Goal: Transaction & Acquisition: Purchase product/service

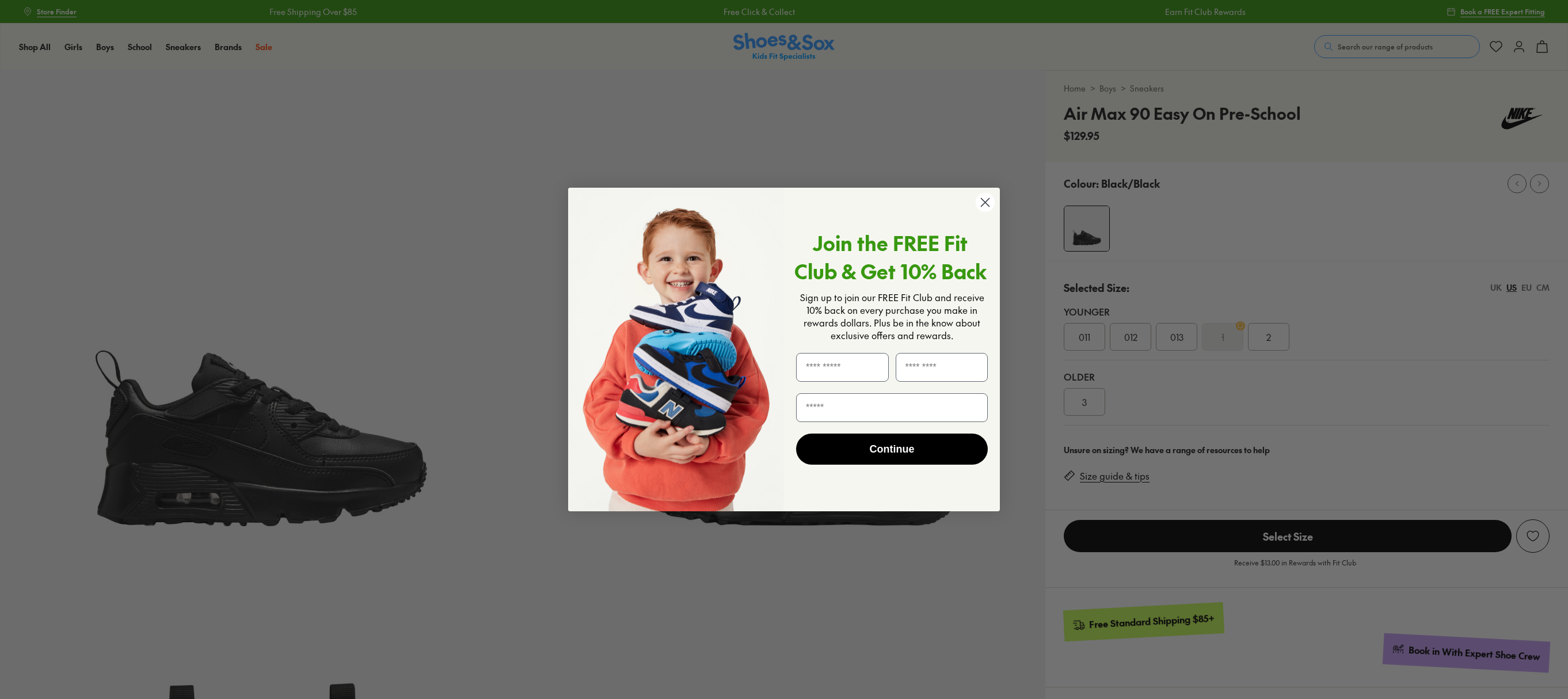
select select "*"
click at [989, 207] on circle "Close dialog" at bounding box center [984, 202] width 19 height 19
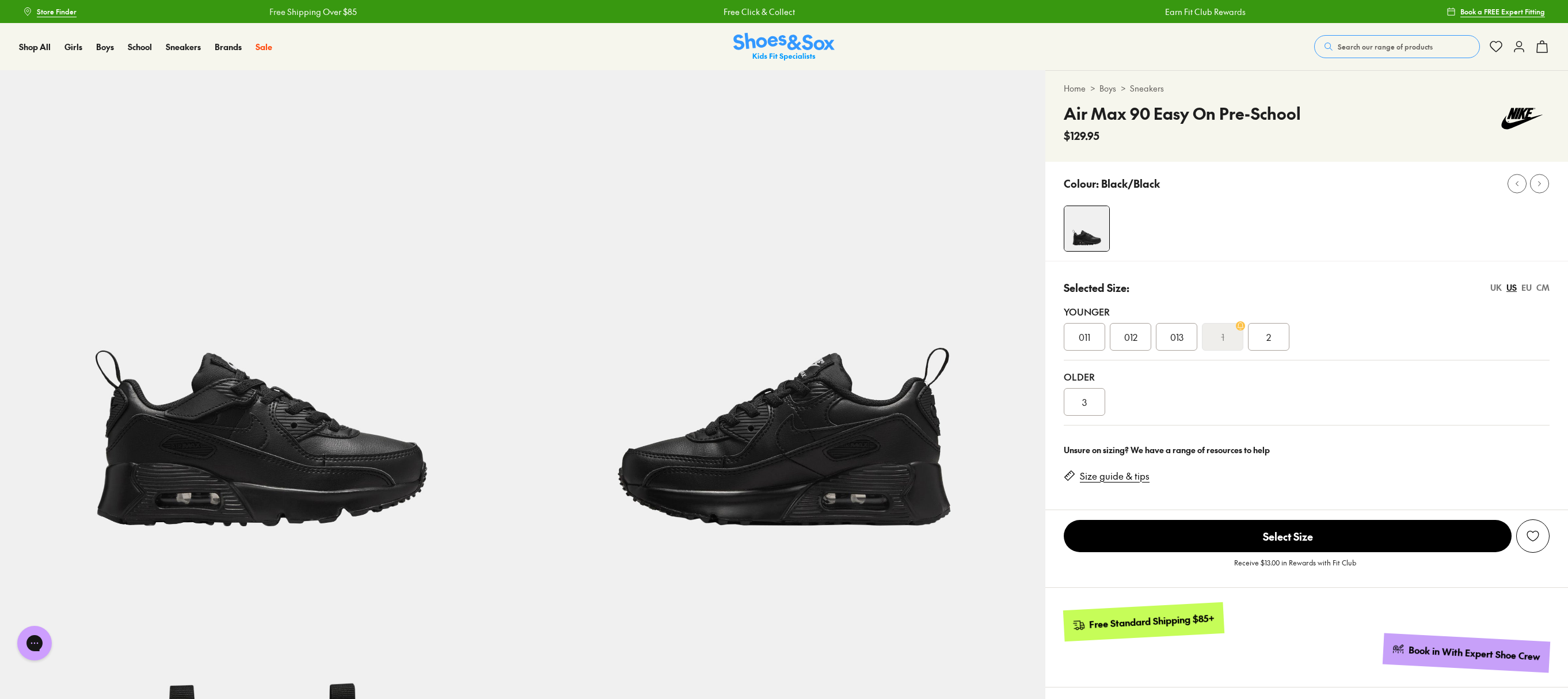
click at [1365, 48] on span "Search our range of products" at bounding box center [1385, 47] width 95 height 10
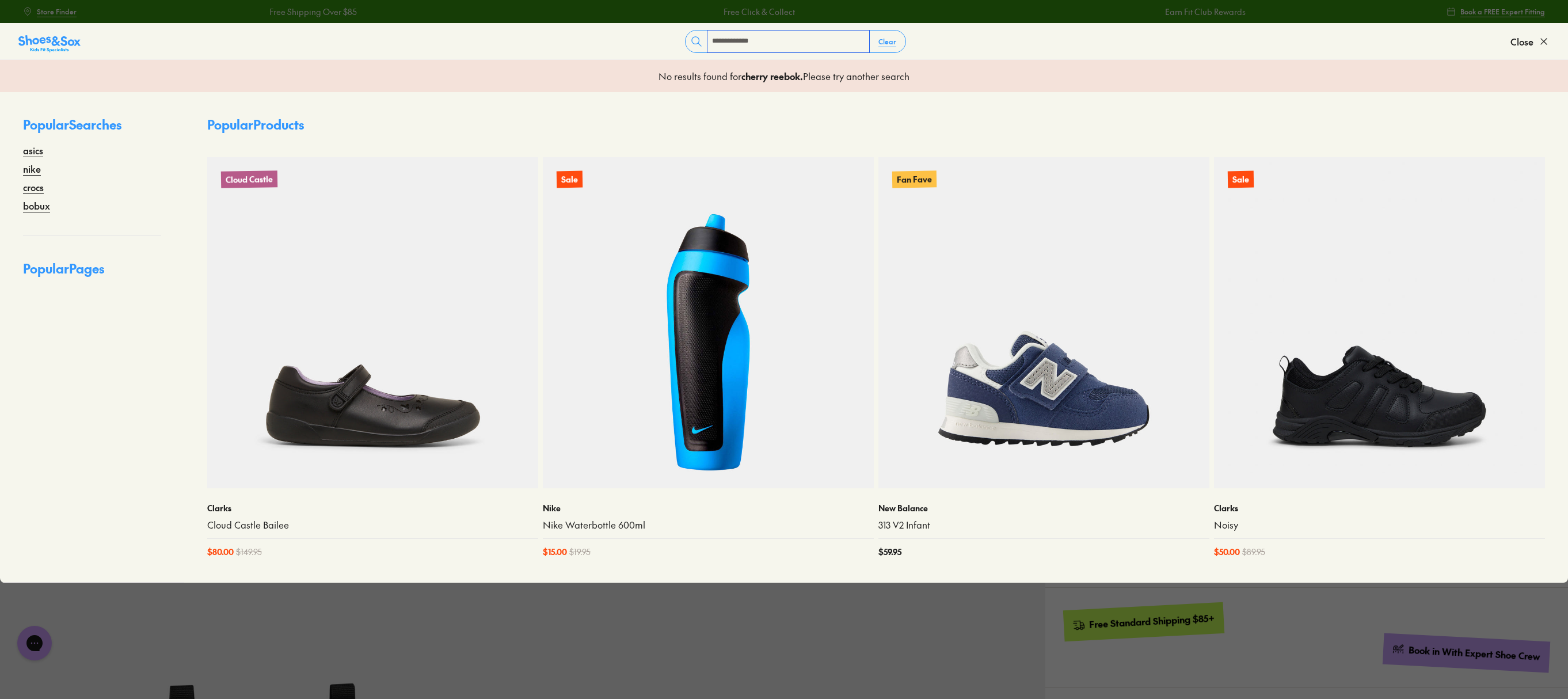
click at [777, 43] on input "**********" at bounding box center [788, 42] width 162 height 22
type input "*"
type input "**********"
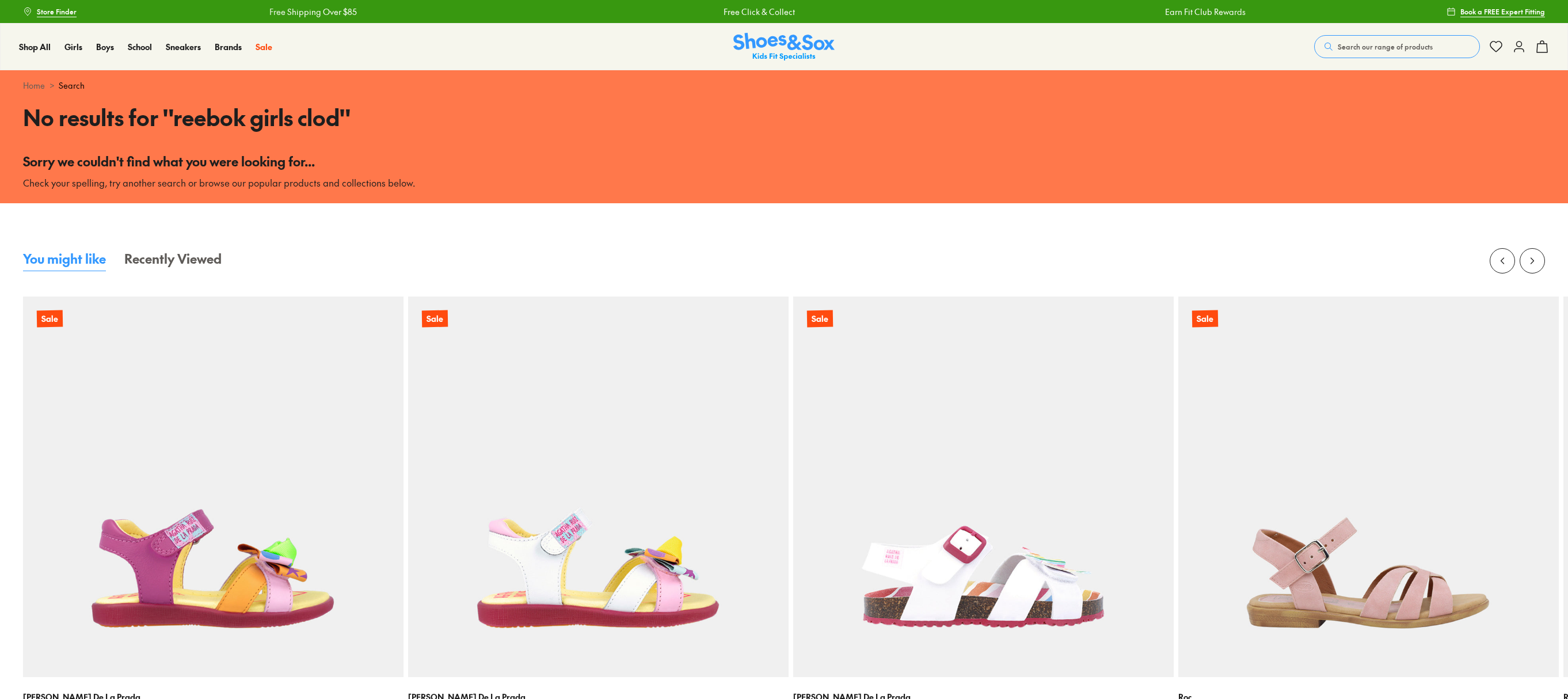
click at [1391, 31] on div "Shop All Shop All Shop All New Arrivals Up to 40% Off Sale Online Only Best Sel…" at bounding box center [784, 46] width 1568 height 47
click at [1392, 44] on span "Search our range of products" at bounding box center [1385, 47] width 95 height 10
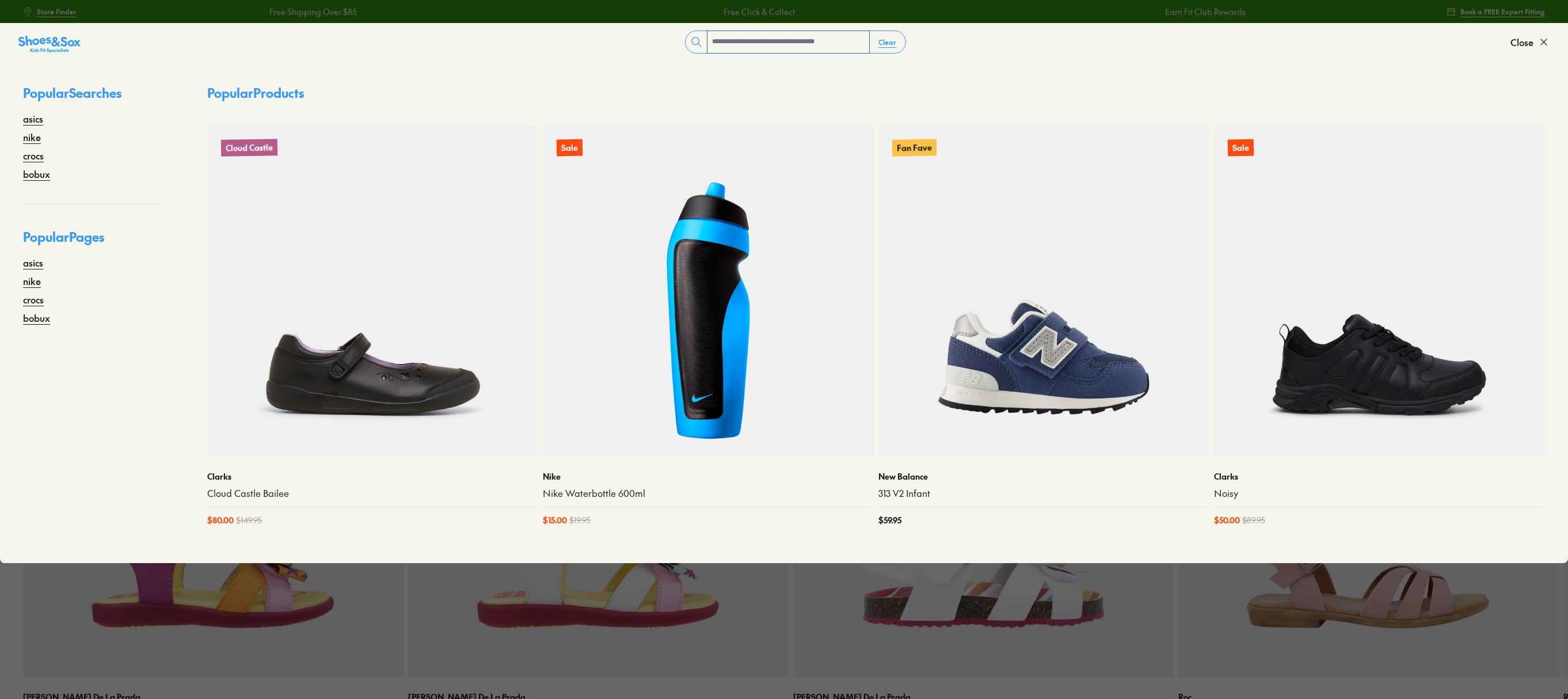
type input "*"
type input "**********"
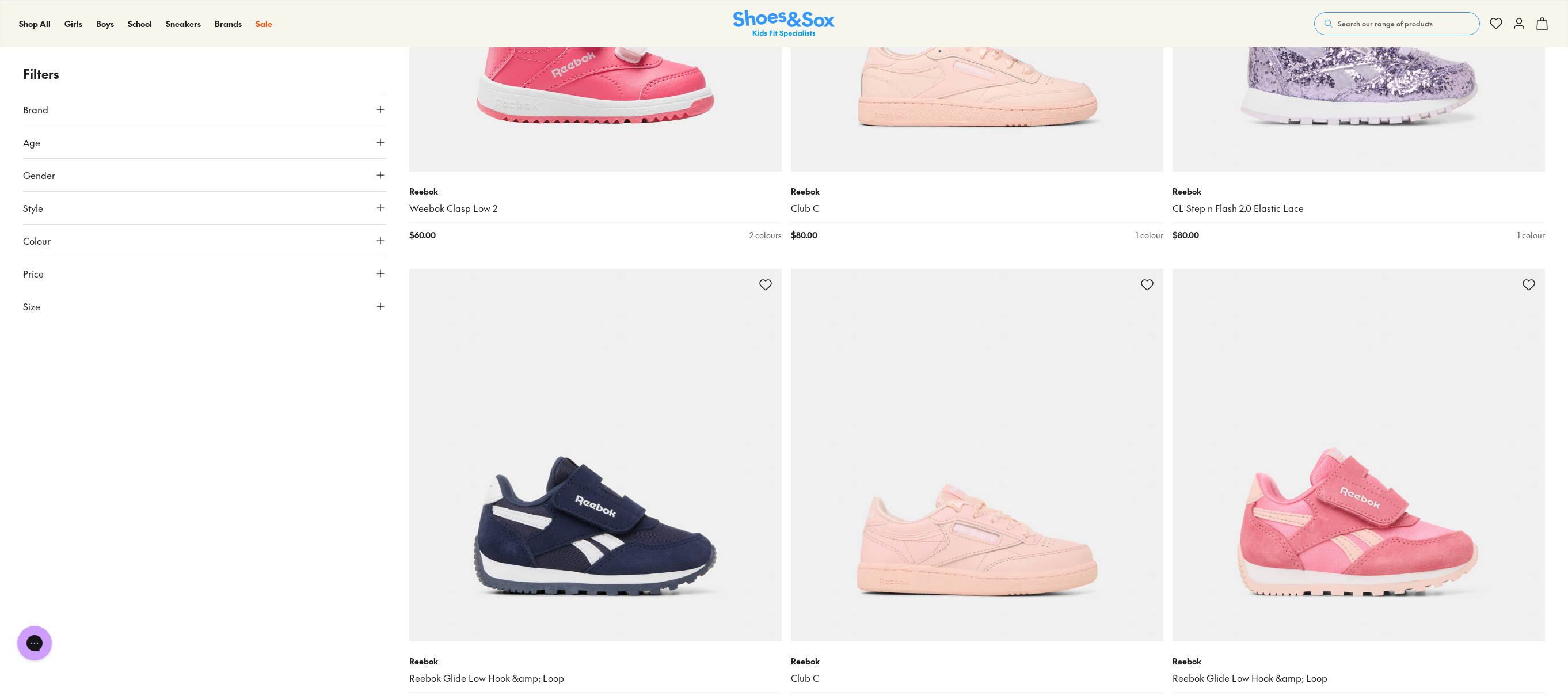
drag, startPoint x: 1569, startPoint y: 18, endPoint x: 1547, endPoint y: 355, distance: 337.7
click at [1547, 355] on html "Skip to Main Content Store Finder Free Shipping Over $85 Free Click & Collect E…" at bounding box center [784, 8] width 1568 height 7339
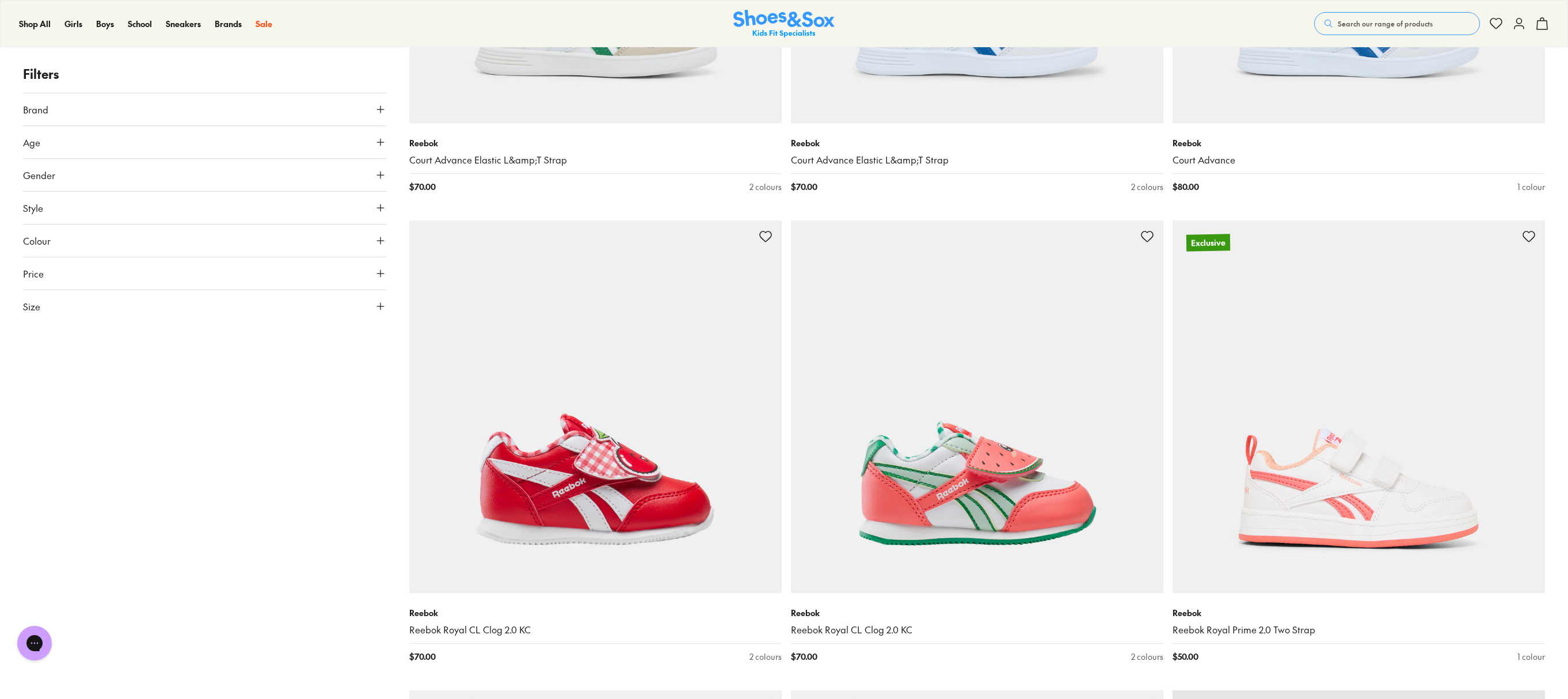
scroll to position [4686, 0]
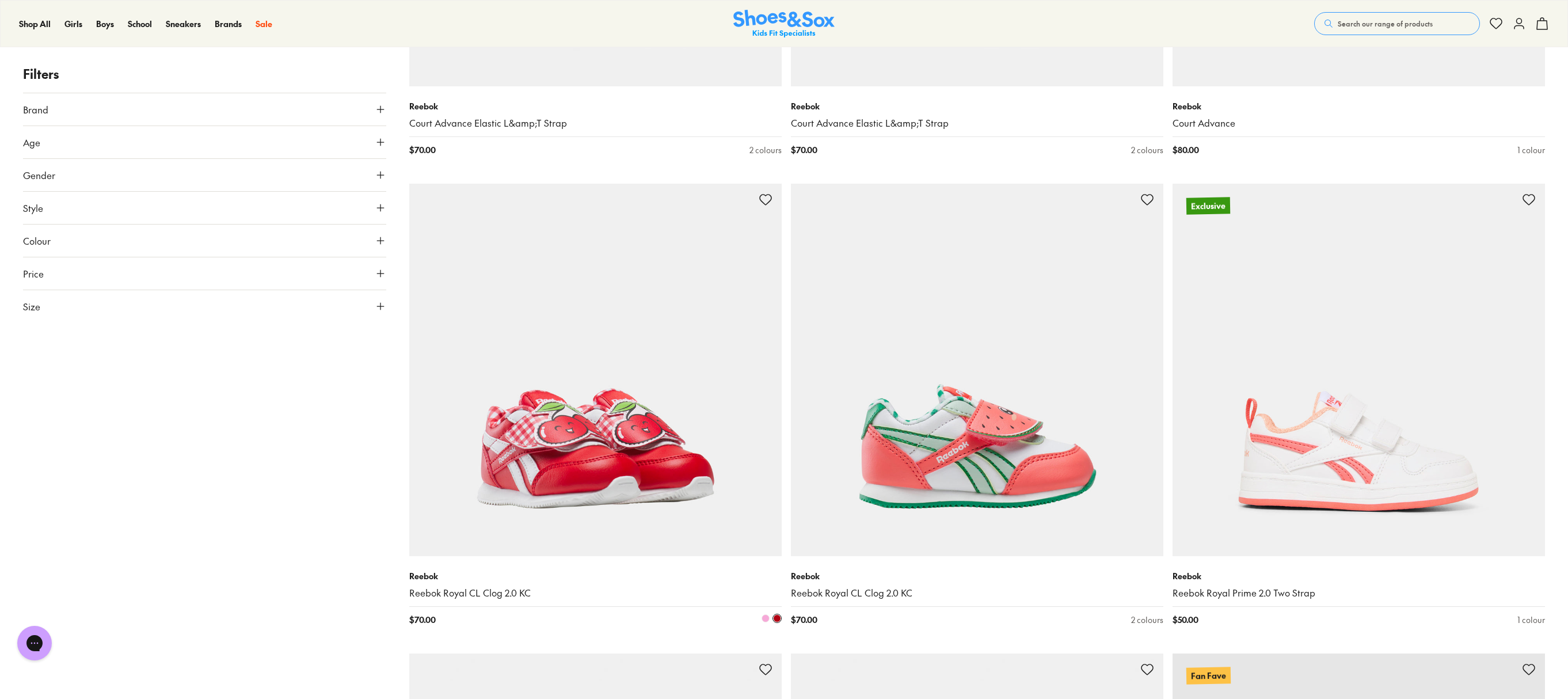
click at [679, 395] on img at bounding box center [595, 370] width 372 height 373
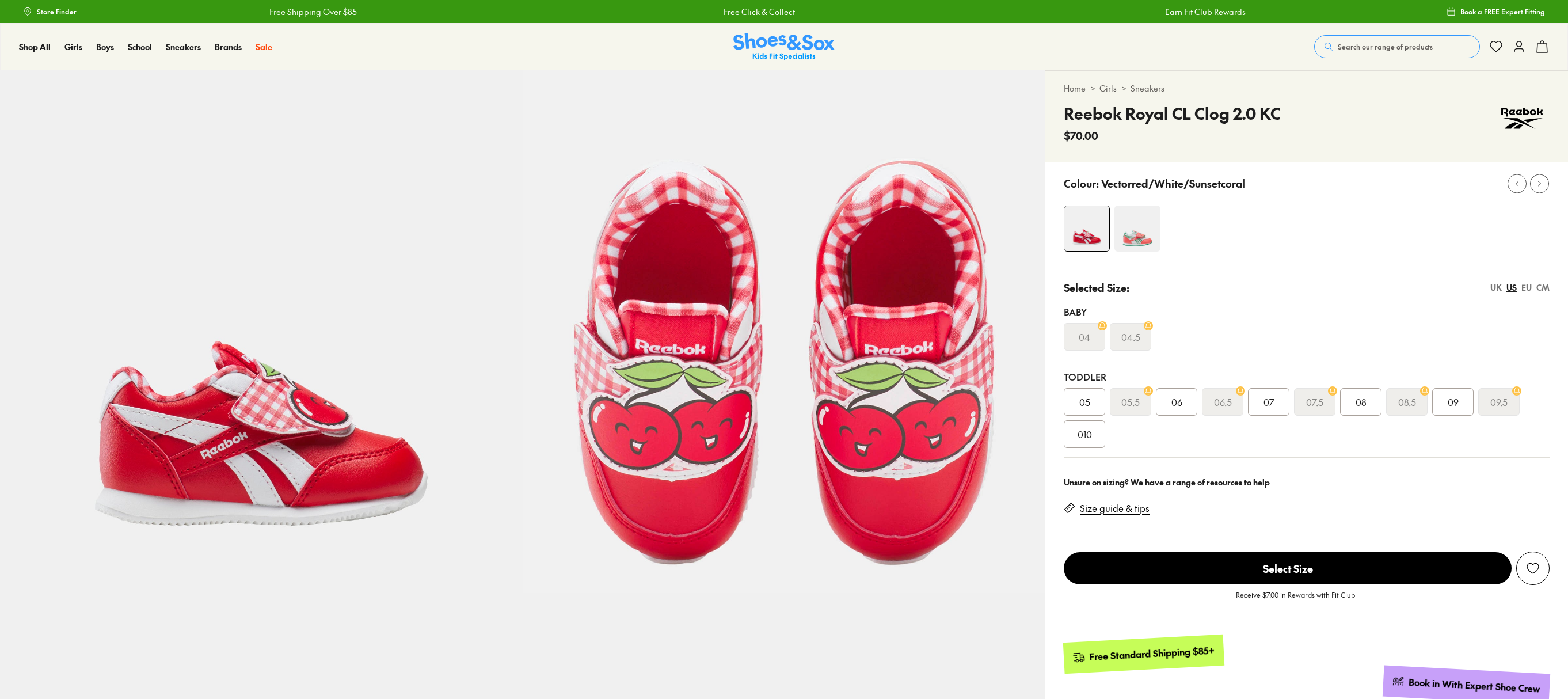
scroll to position [36, 0]
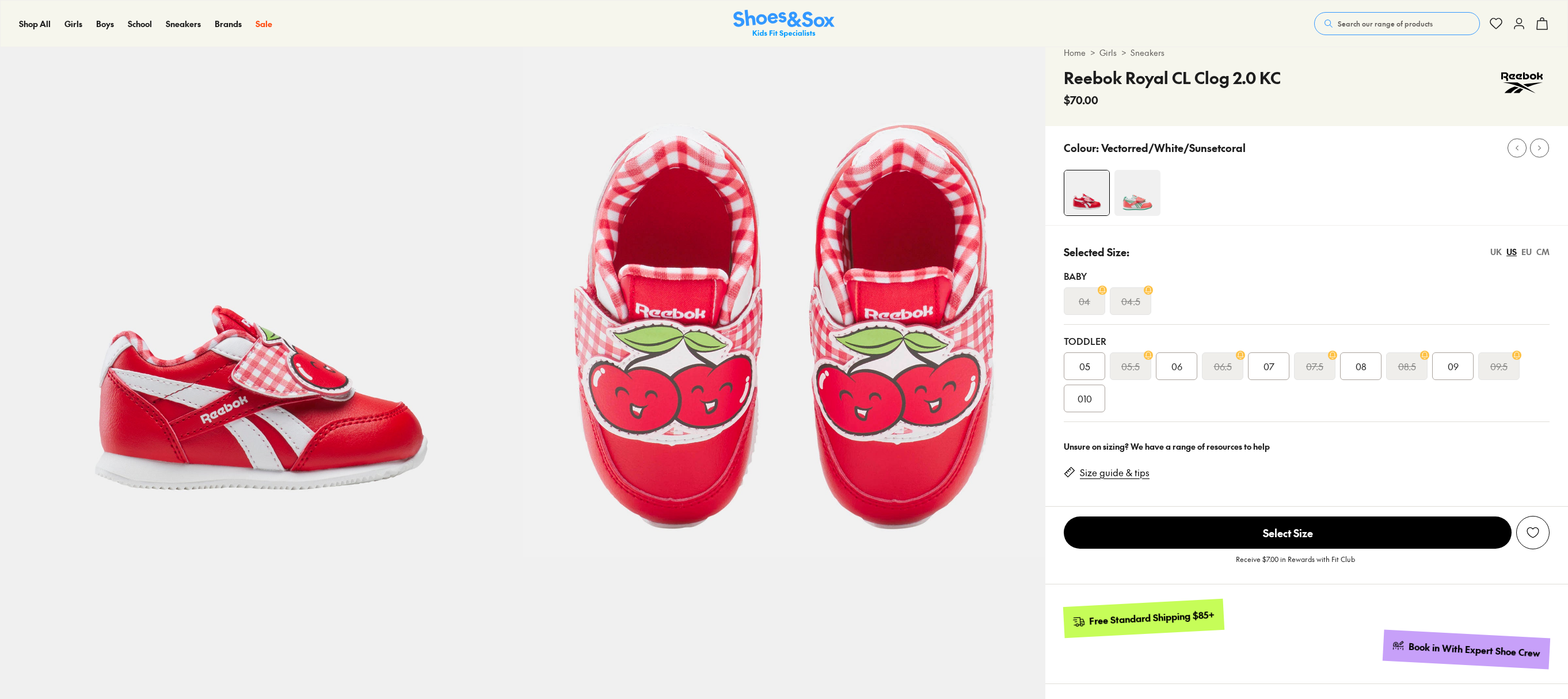
select select "*"
click at [1417, 21] on span "Search our range of products" at bounding box center [1385, 23] width 95 height 10
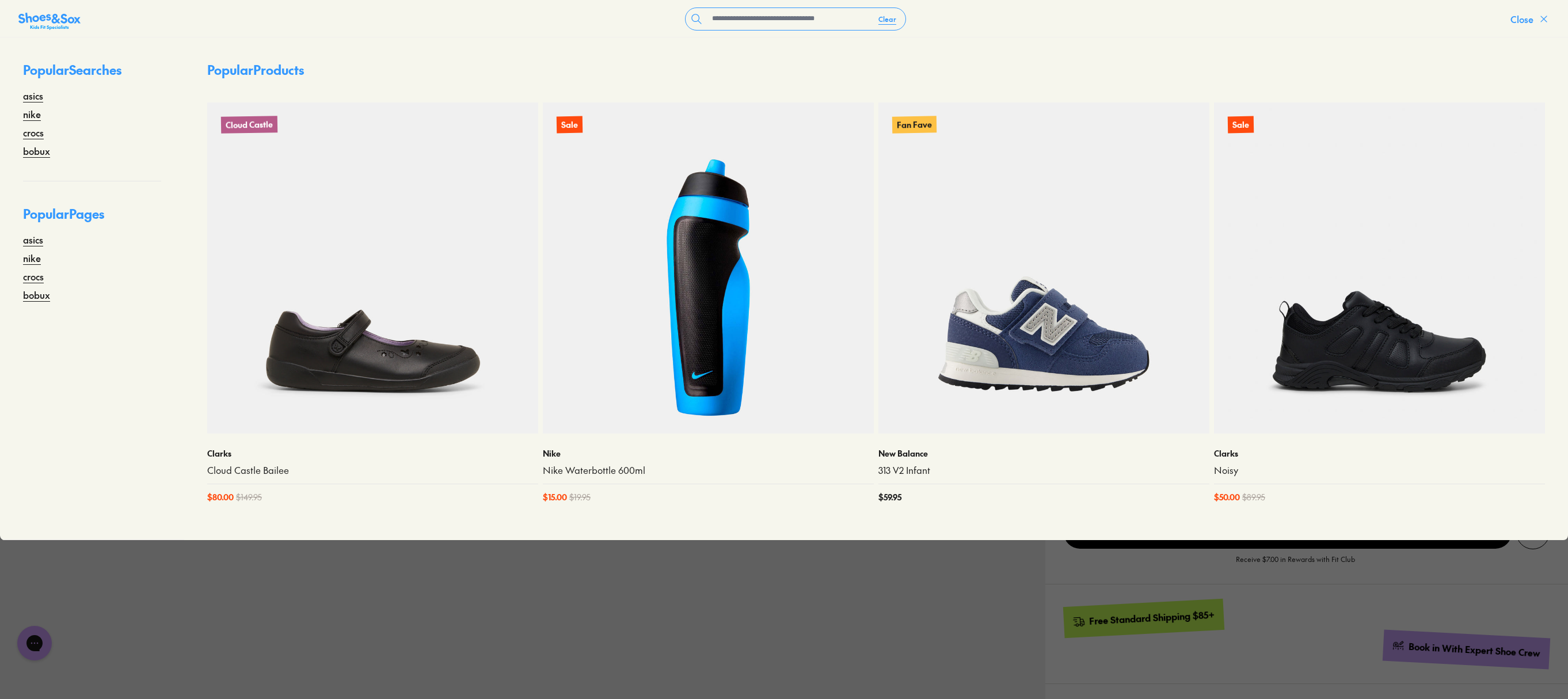
click at [1543, 16] on icon at bounding box center [1544, 19] width 12 height 12
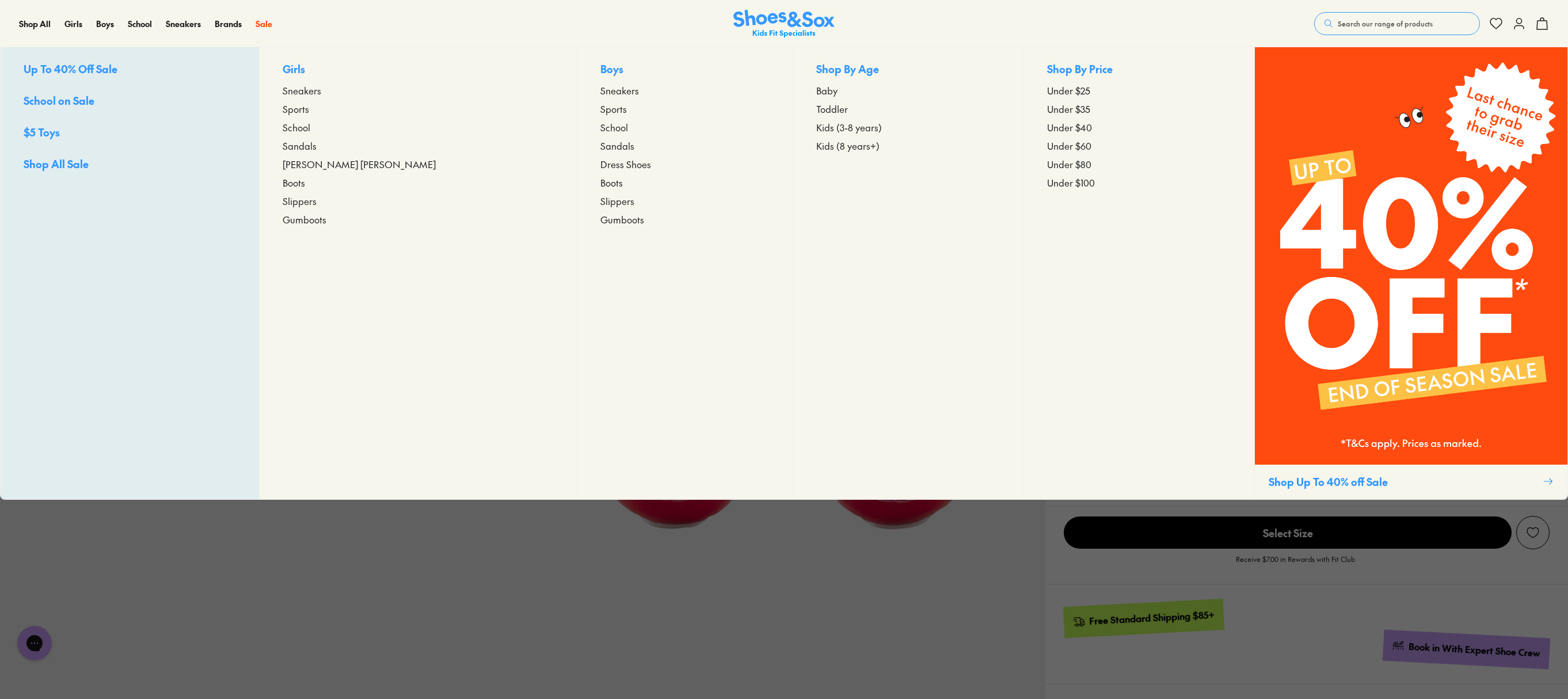
click at [273, 29] on div "Sale Up To 40% Off Sale School on Sale $5 Toys Shop All Sale Girls Sneakers Spo…" at bounding box center [270, 23] width 31 height 46
click at [600, 68] on p "Boys" at bounding box center [685, 70] width 169 height 18
click at [816, 107] on span "Toddler" at bounding box center [832, 109] width 32 height 14
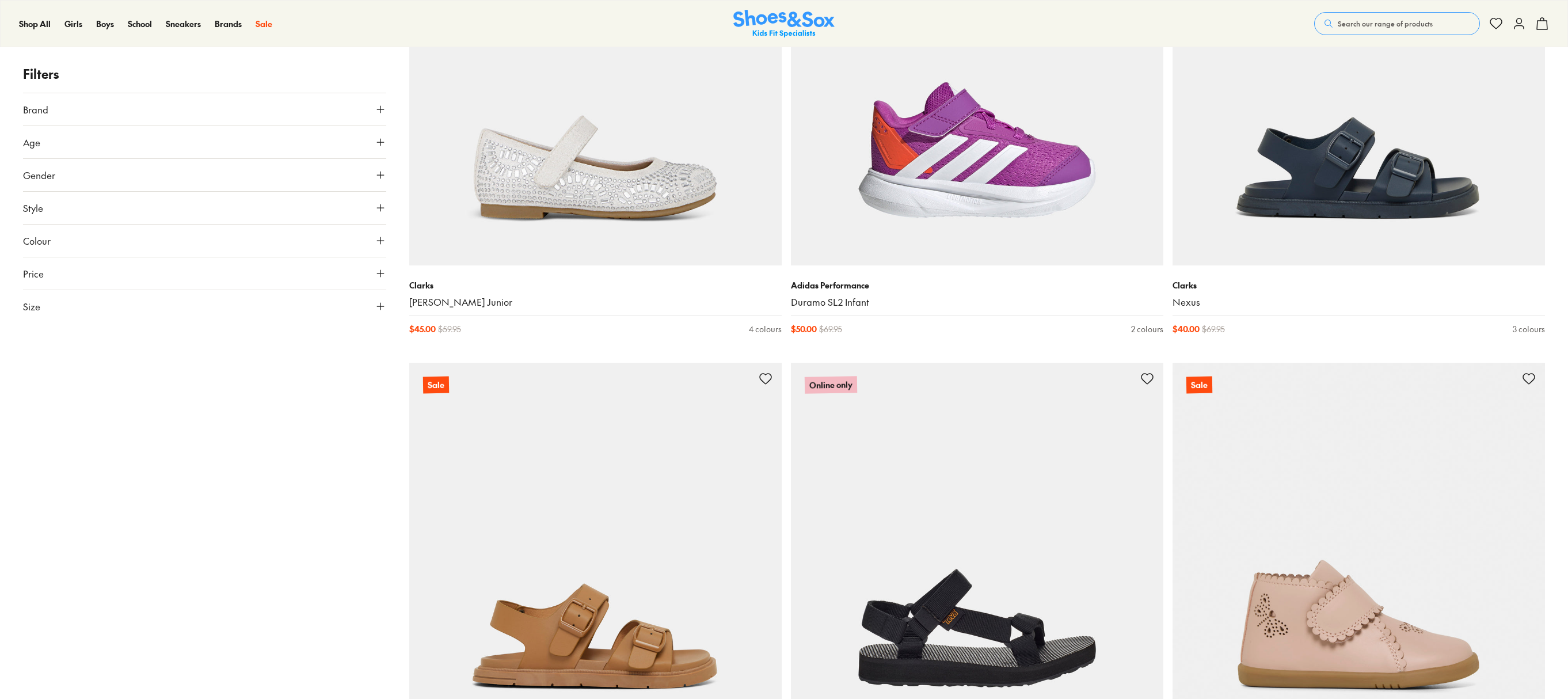
click at [264, 114] on button "Brand" at bounding box center [204, 110] width 363 height 33
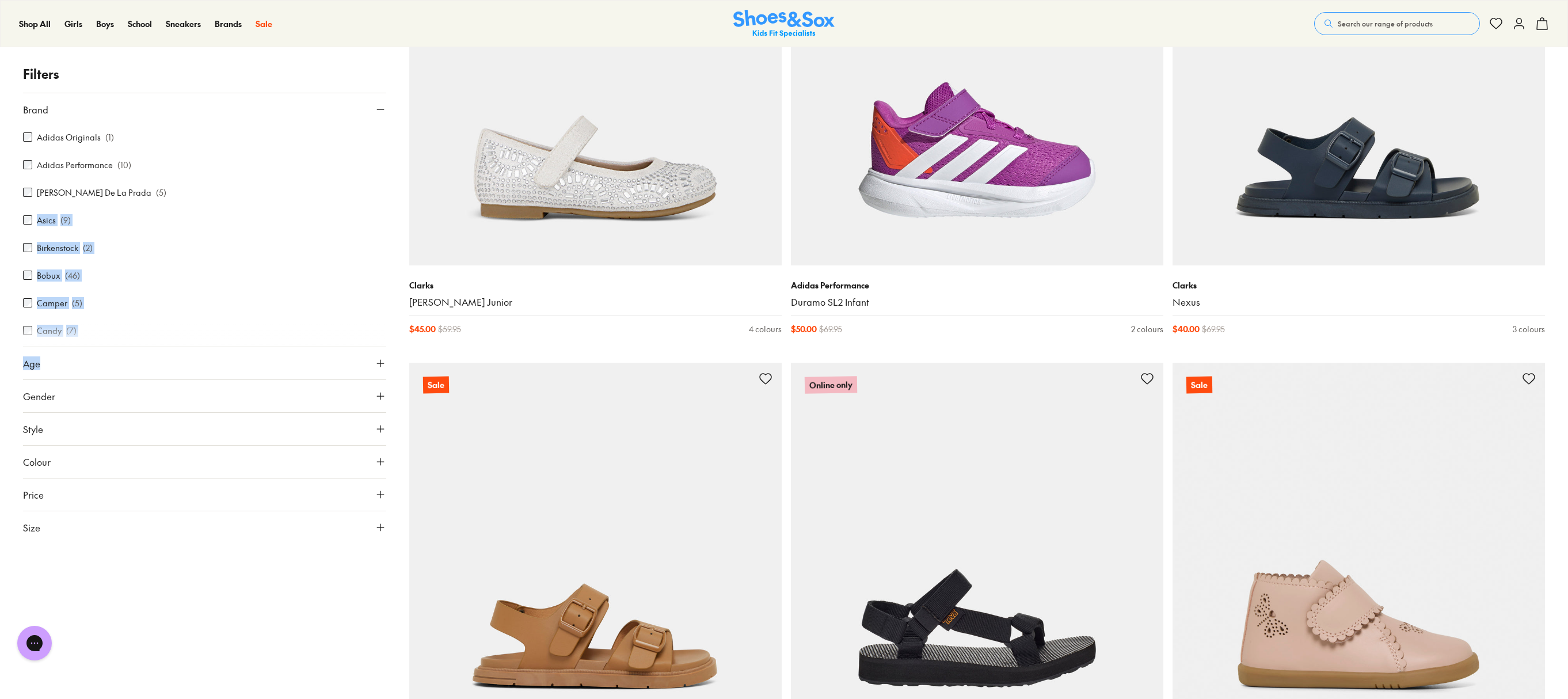
drag, startPoint x: 381, startPoint y: 182, endPoint x: 388, endPoint y: 188, distance: 9.2
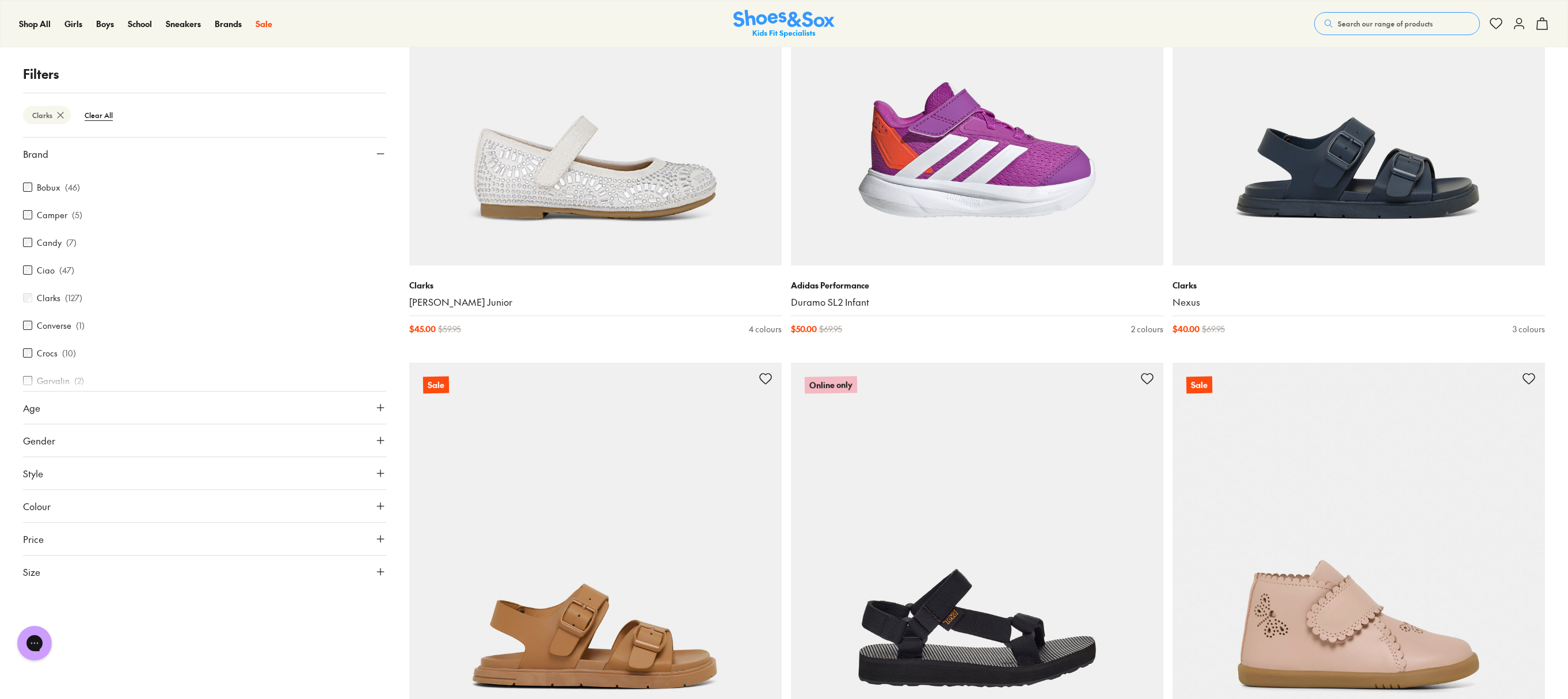
scroll to position [103, 0]
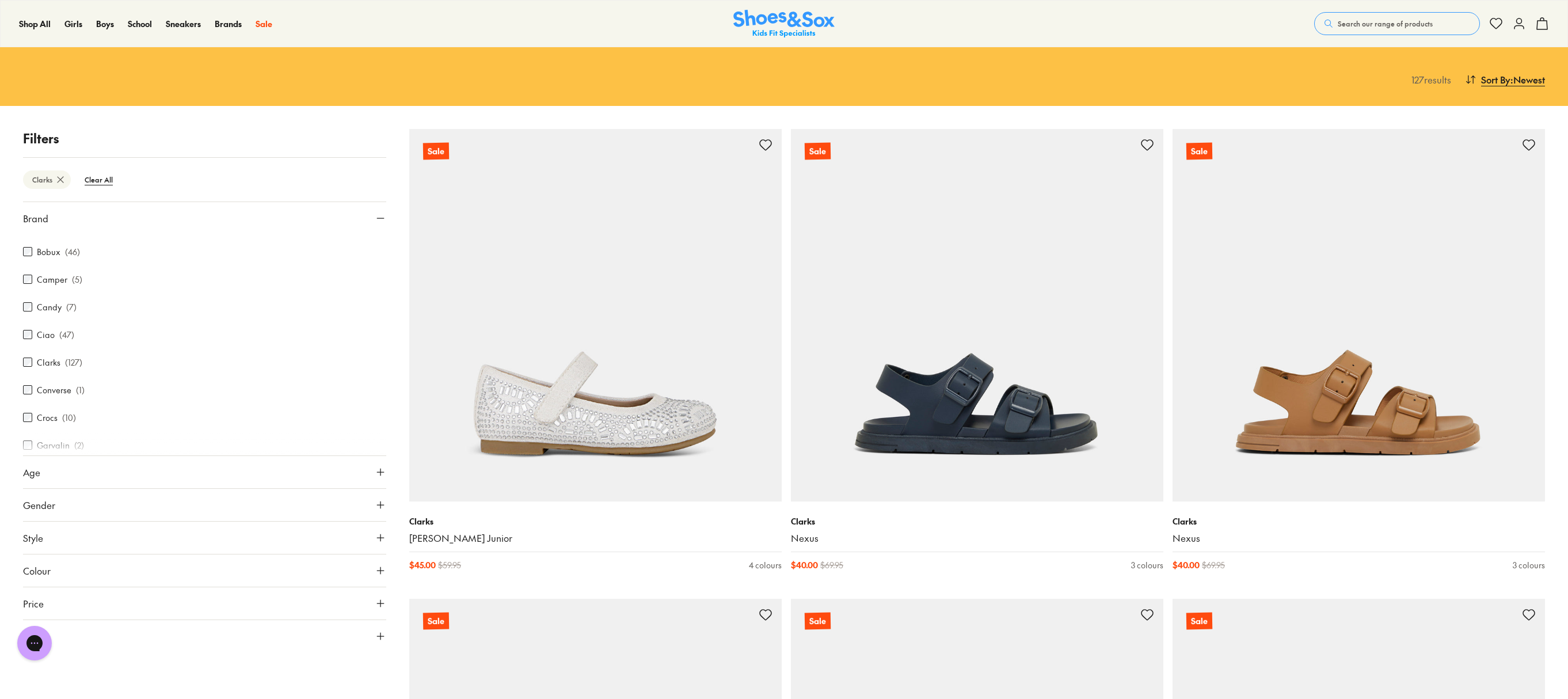
drag, startPoint x: 1561, startPoint y: 33, endPoint x: 1568, endPoint y: 43, distance: 12.2
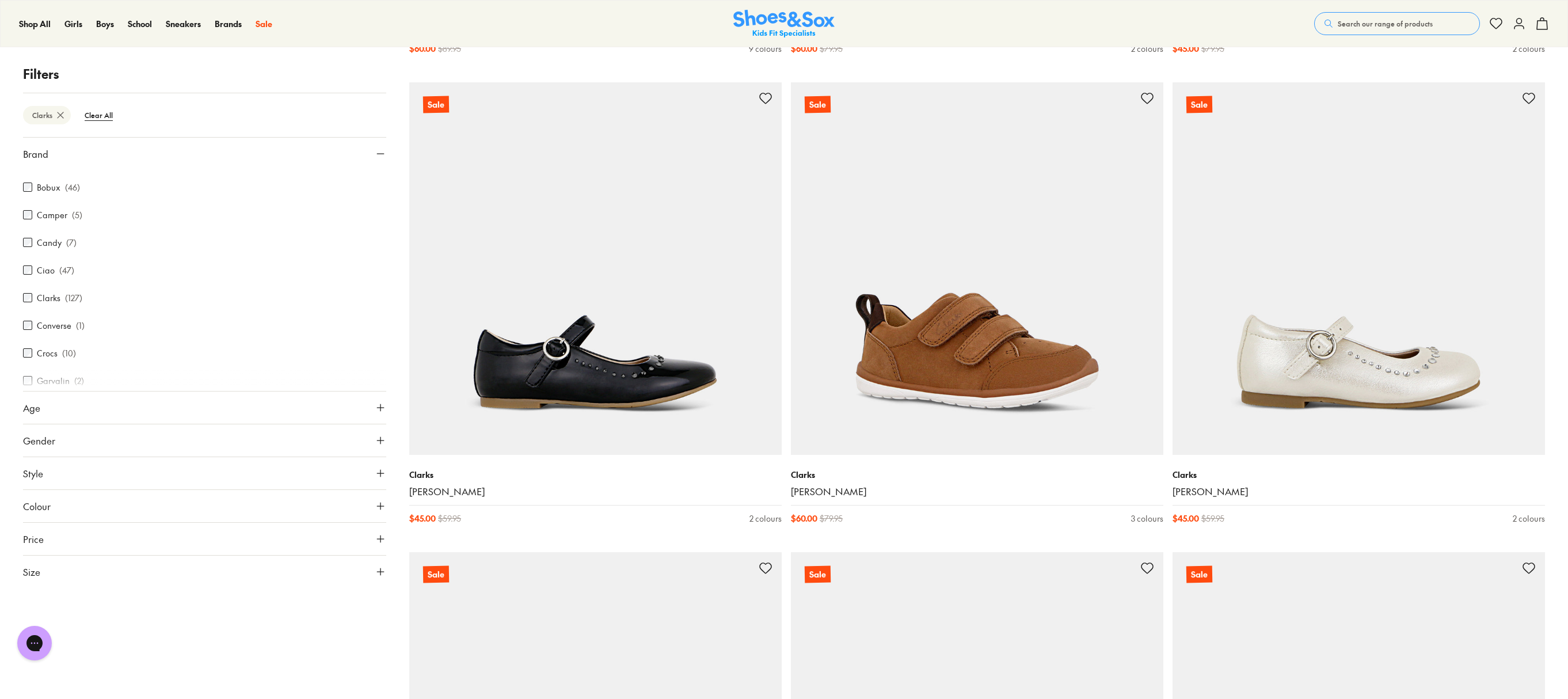
scroll to position [3499, 0]
